Goal: Navigation & Orientation: Find specific page/section

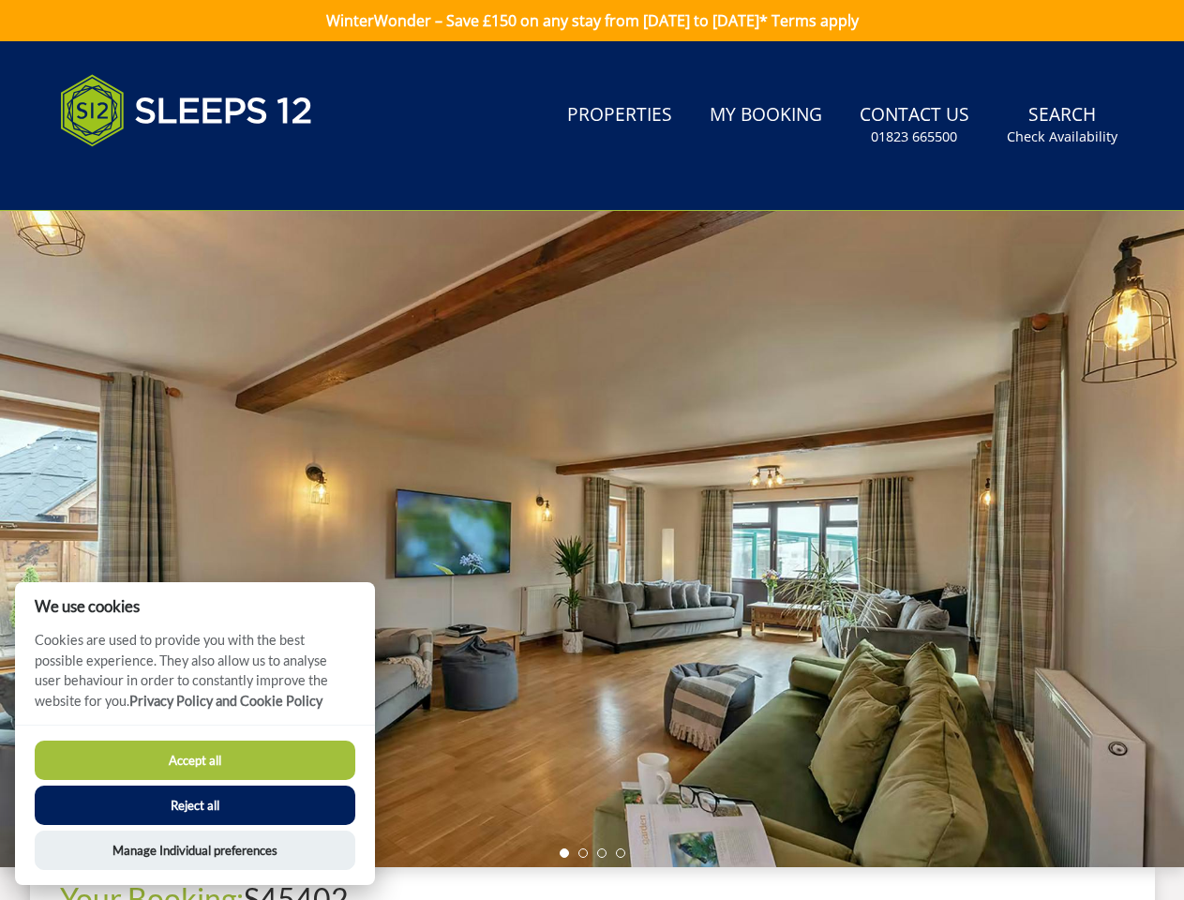
click at [592, 450] on div at bounding box center [592, 539] width 1184 height 656
click at [1063, 125] on link "Search Check Availability" at bounding box center [1063, 125] width 126 height 61
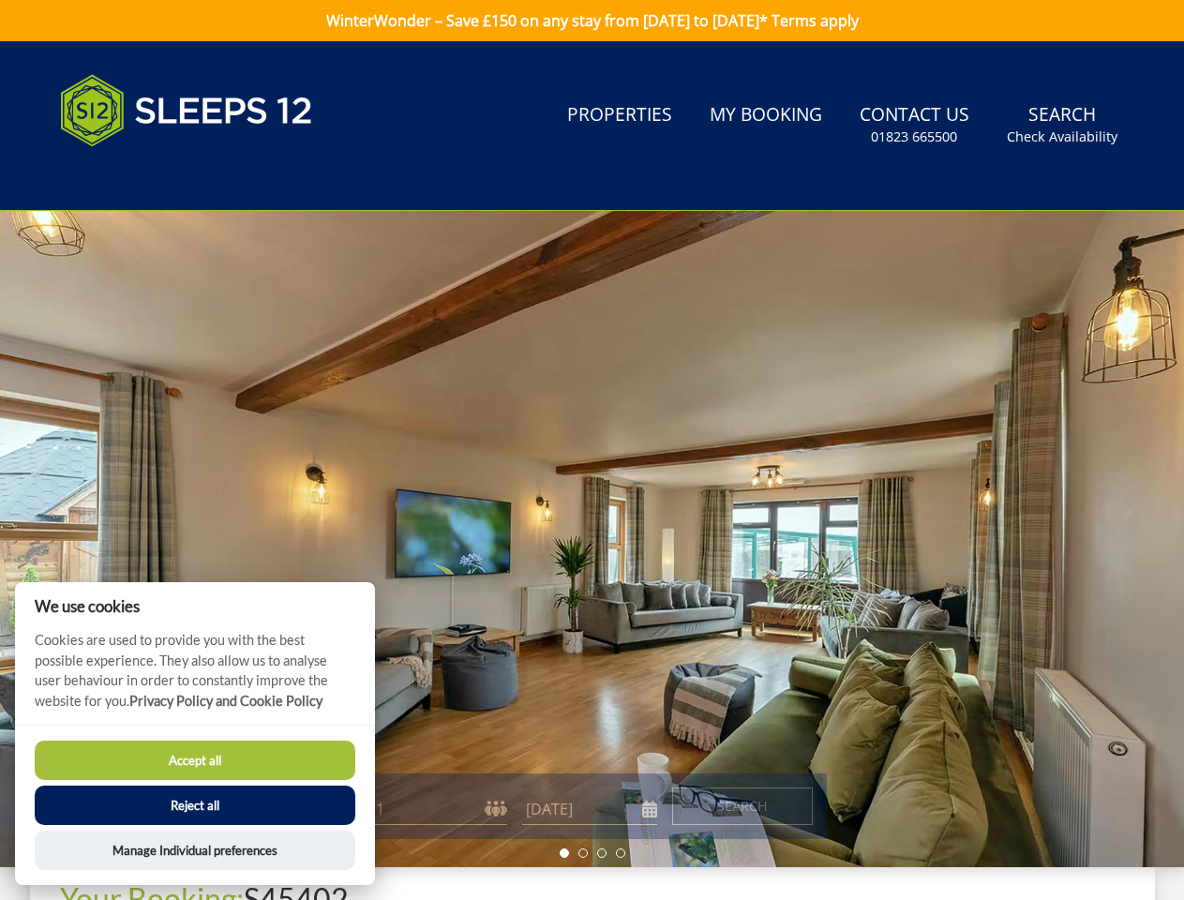
click at [592, 539] on div at bounding box center [592, 539] width 1184 height 656
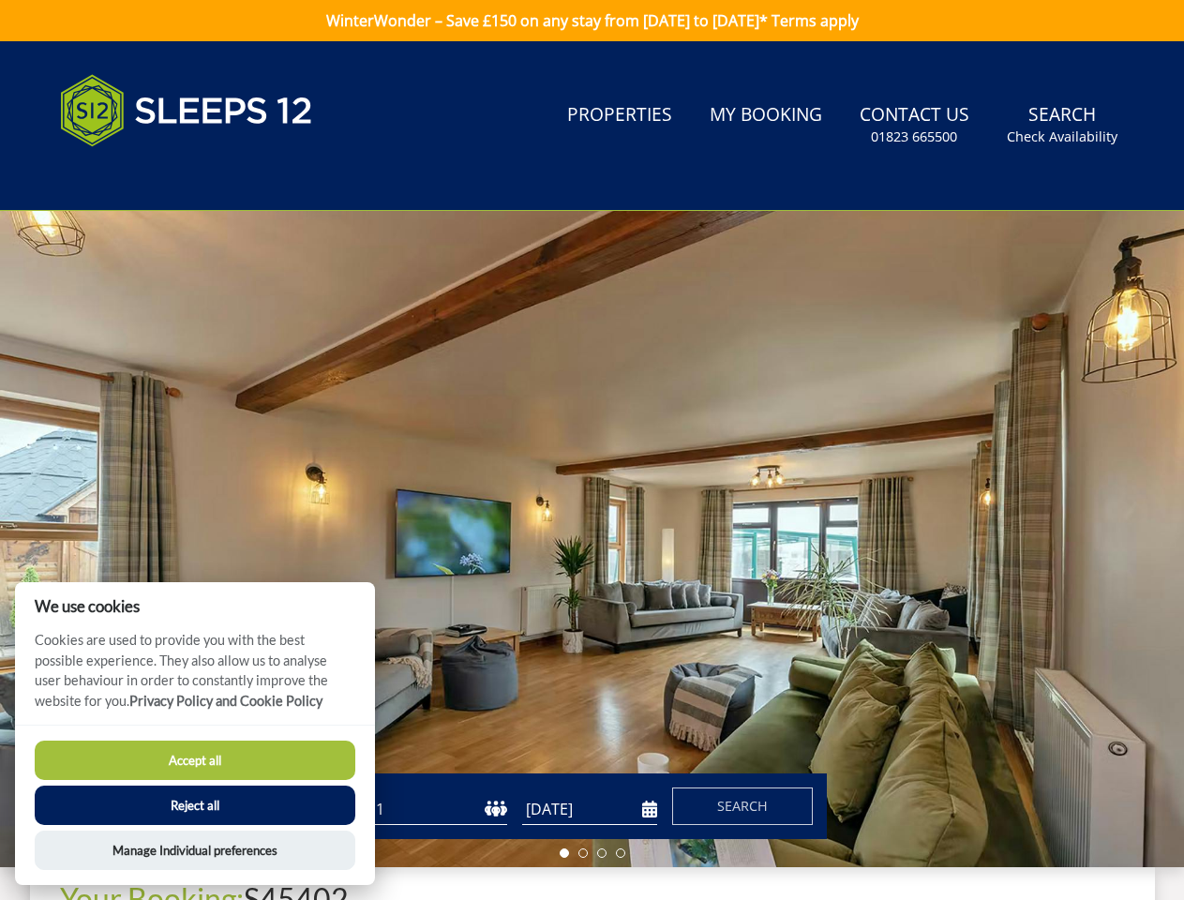
click at [565, 853] on li at bounding box center [564, 853] width 9 height 9
click at [583, 853] on li at bounding box center [583, 853] width 9 height 9
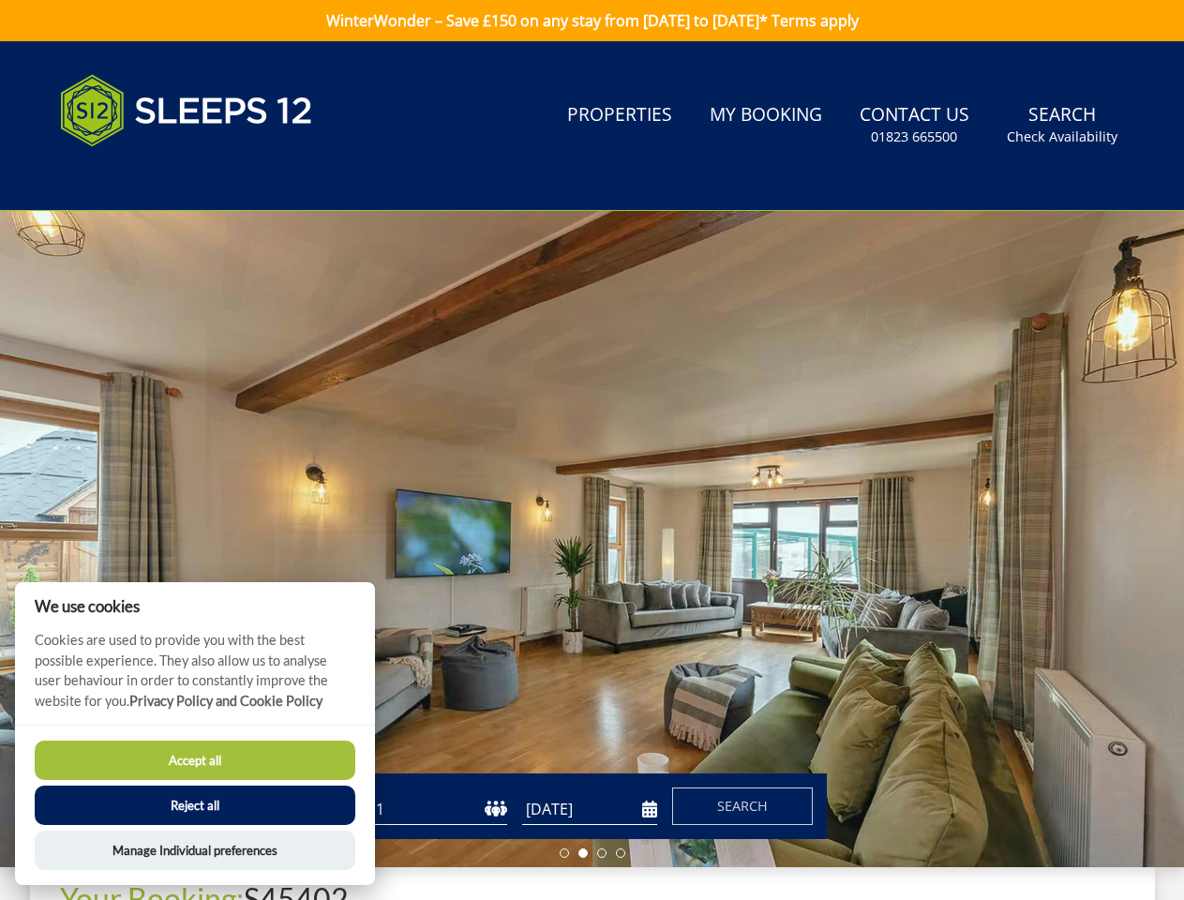
click at [602, 853] on li at bounding box center [601, 853] width 9 height 9
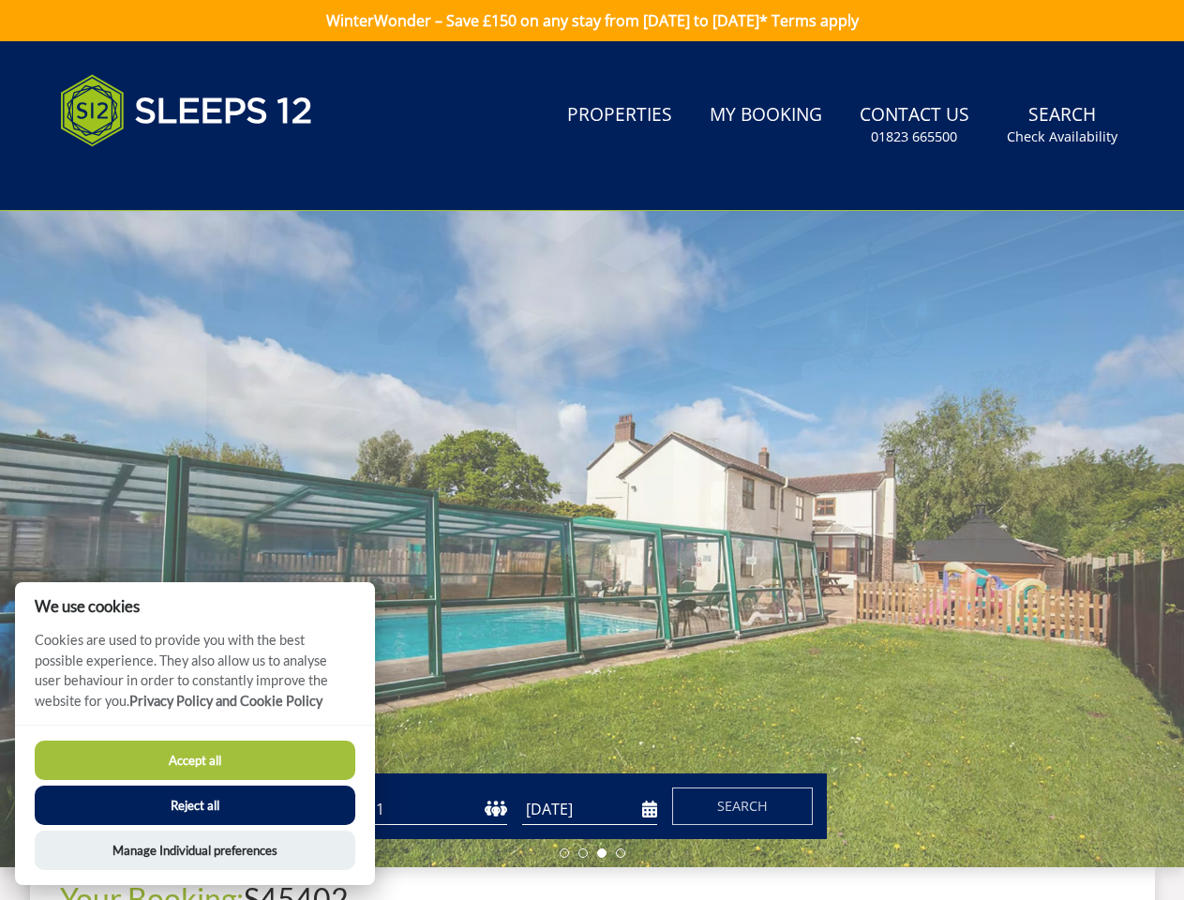
click at [621, 853] on li at bounding box center [620, 853] width 9 height 9
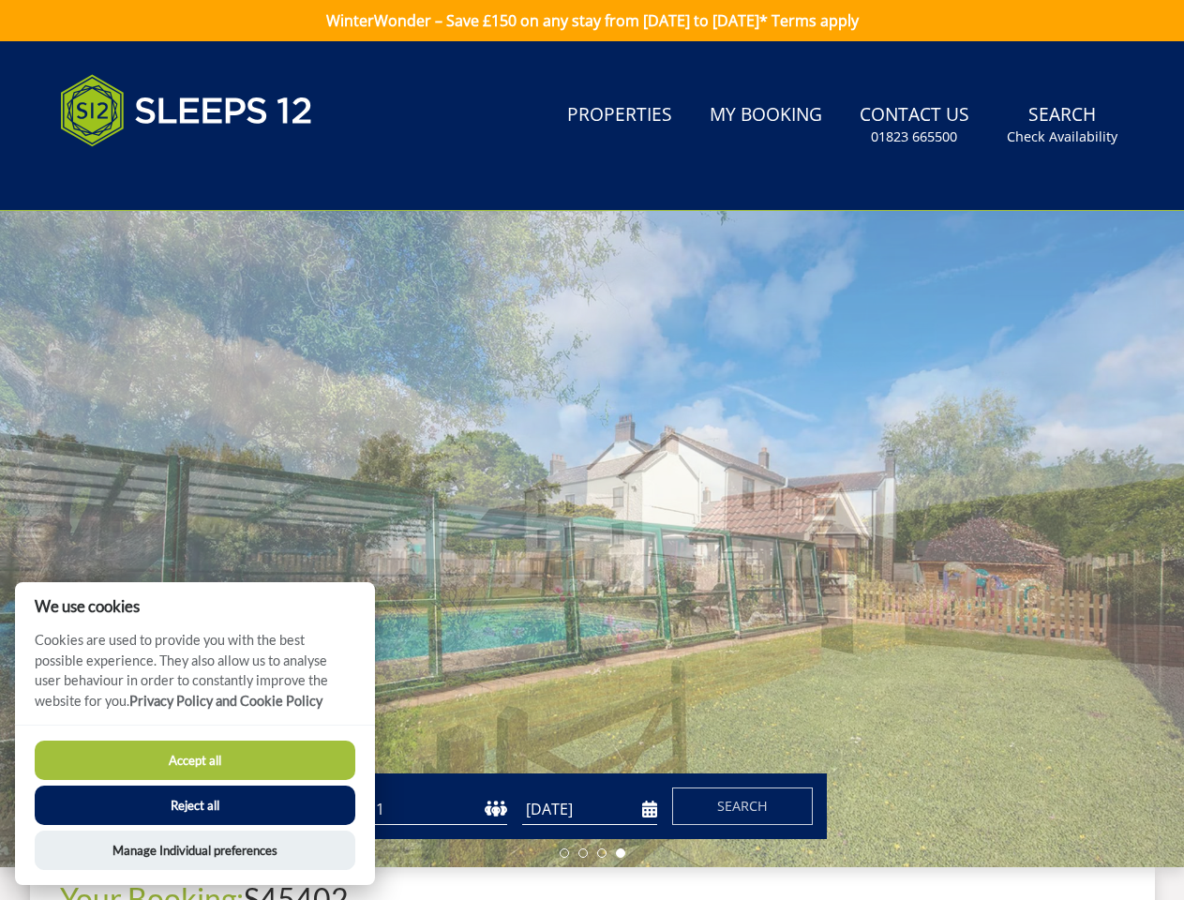
click at [195, 761] on button "Accept all" at bounding box center [195, 760] width 321 height 39
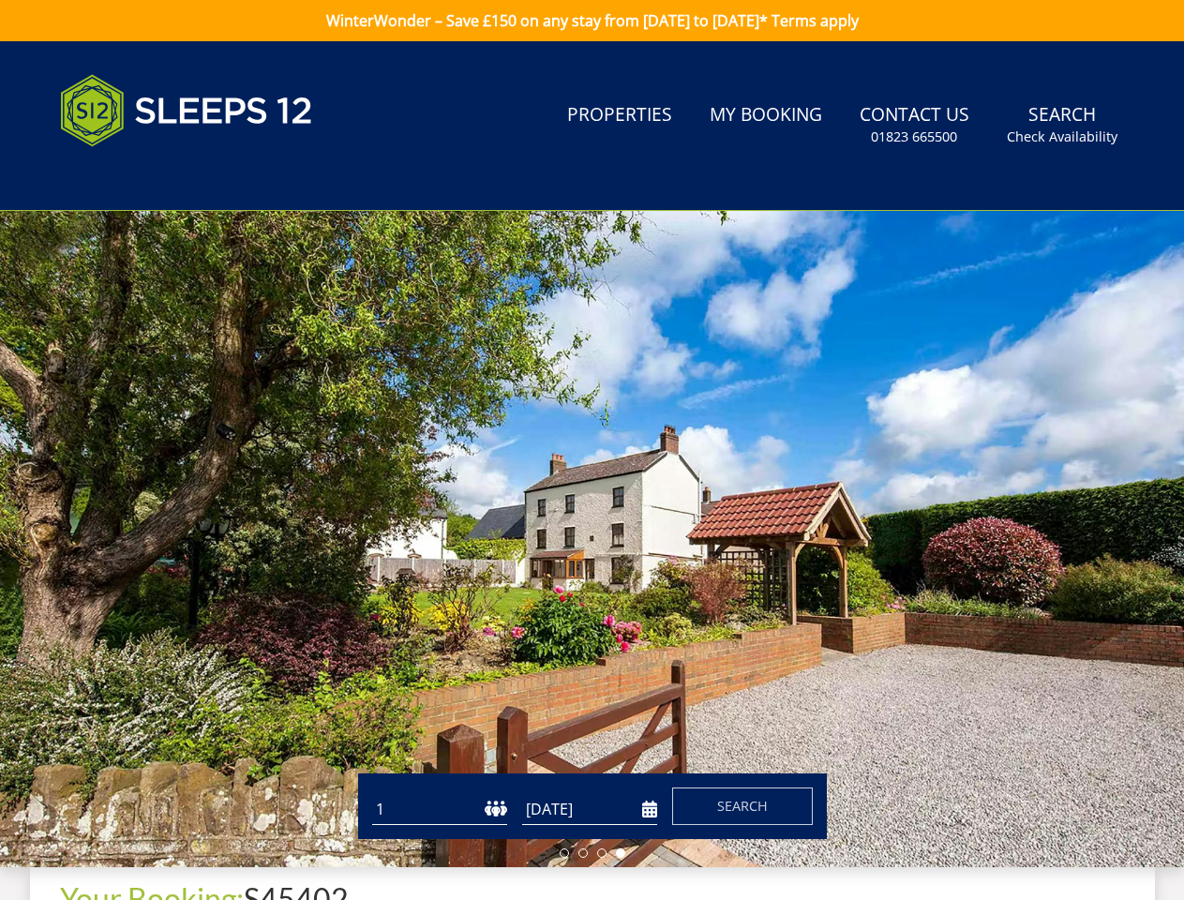
click at [195, 810] on button "Reject all" at bounding box center [195, 829] width 321 height 39
click at [195, 855] on button "Manage Individual preferences" at bounding box center [195, 874] width 321 height 39
